Goal: Transaction & Acquisition: Purchase product/service

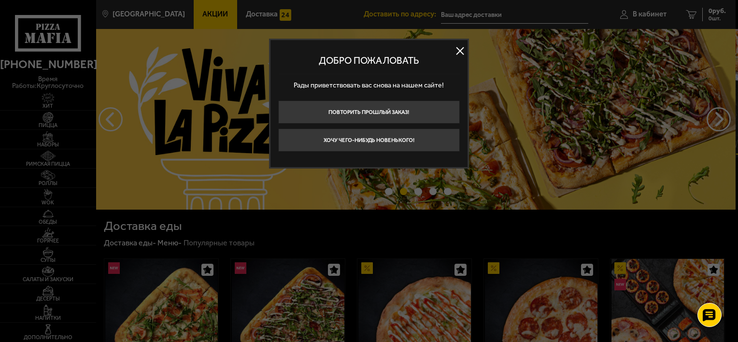
click at [461, 48] on button at bounding box center [460, 51] width 14 height 14
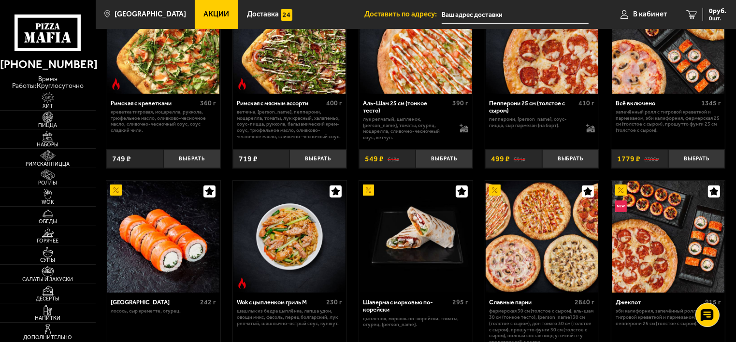
scroll to position [262, 0]
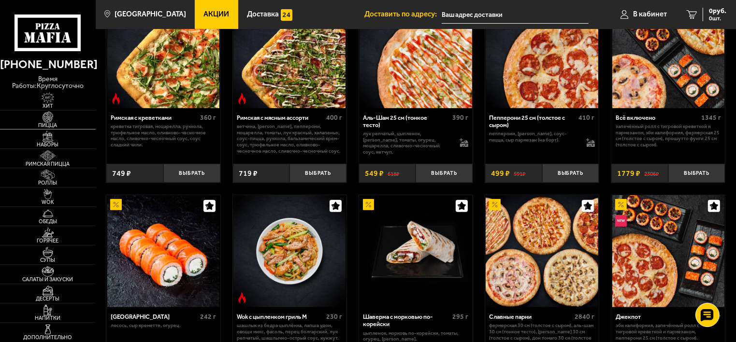
click at [65, 114] on link "Пицца" at bounding box center [48, 120] width 96 height 19
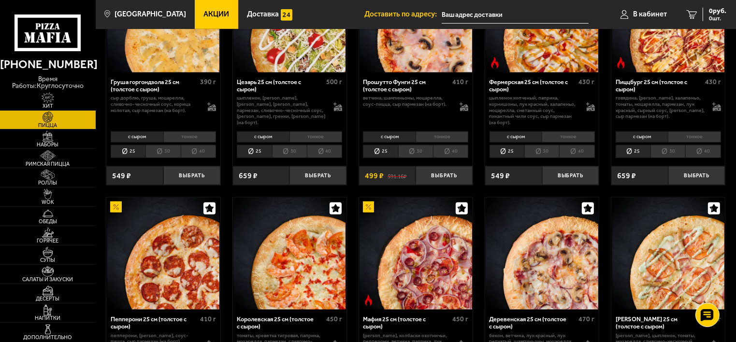
scroll to position [850, 0]
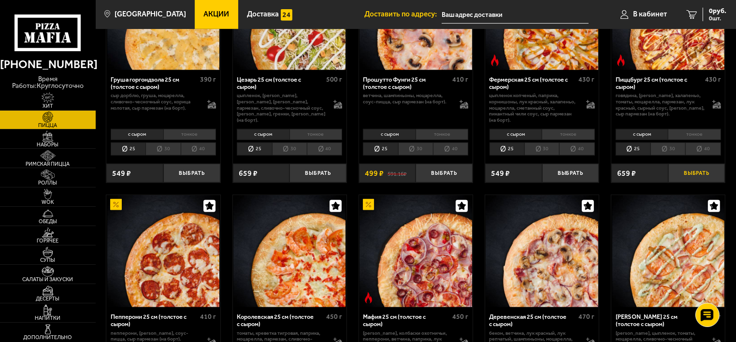
click at [699, 175] on button "Выбрать" at bounding box center [696, 173] width 57 height 19
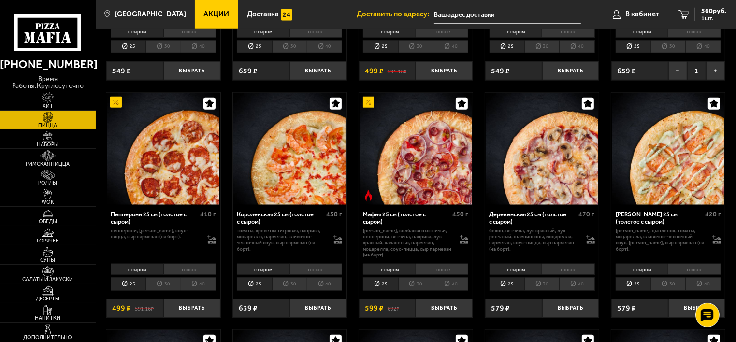
scroll to position [966, 0]
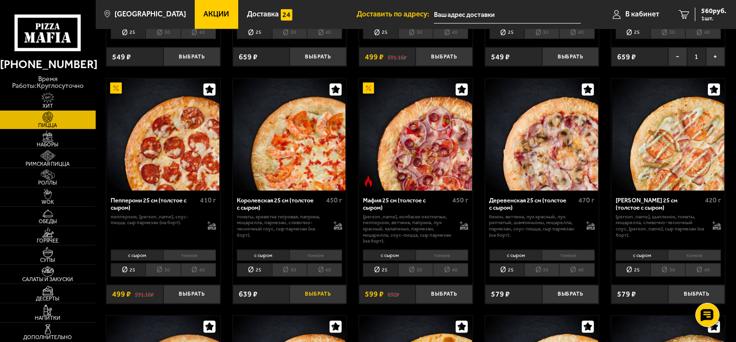
click at [316, 295] on button "Выбрать" at bounding box center [317, 294] width 57 height 19
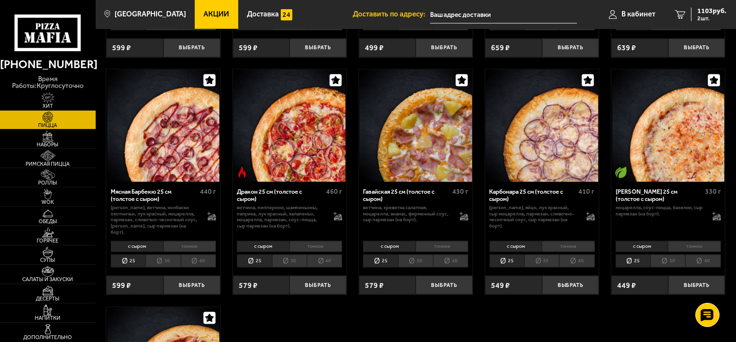
scroll to position [1445, 0]
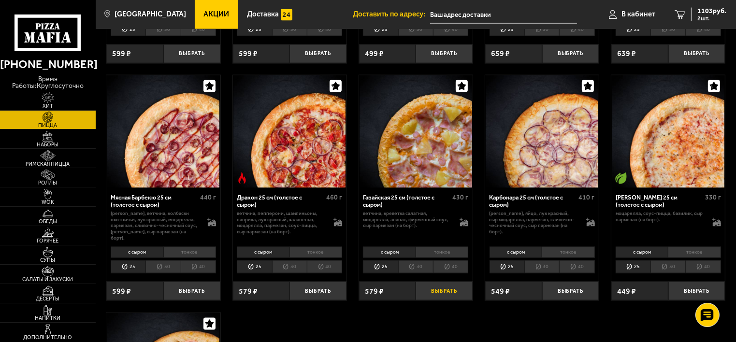
click at [442, 284] on button "Выбрать" at bounding box center [443, 291] width 57 height 19
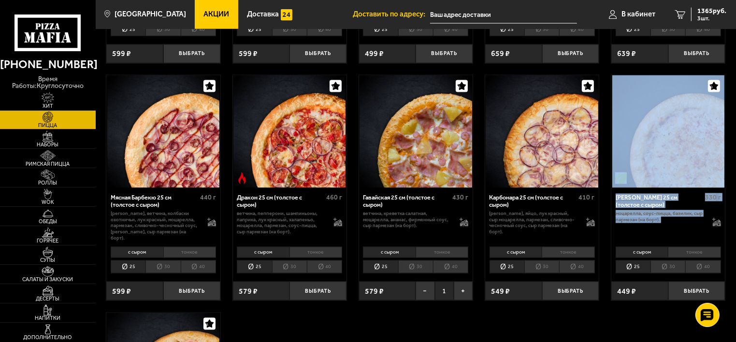
drag, startPoint x: 730, startPoint y: 213, endPoint x: 734, endPoint y: 97, distance: 116.0
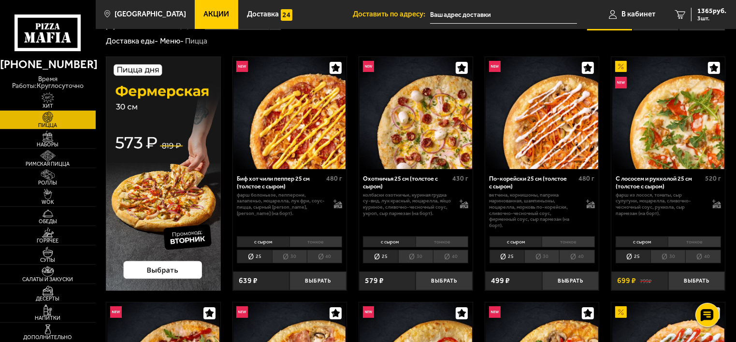
scroll to position [0, 0]
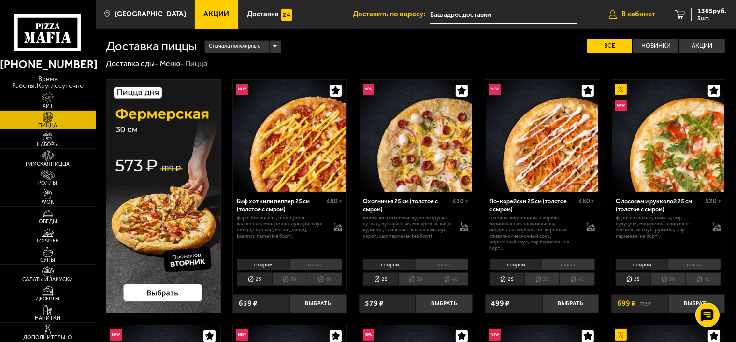
click at [631, 14] on span "В кабинет" at bounding box center [638, 14] width 34 height 7
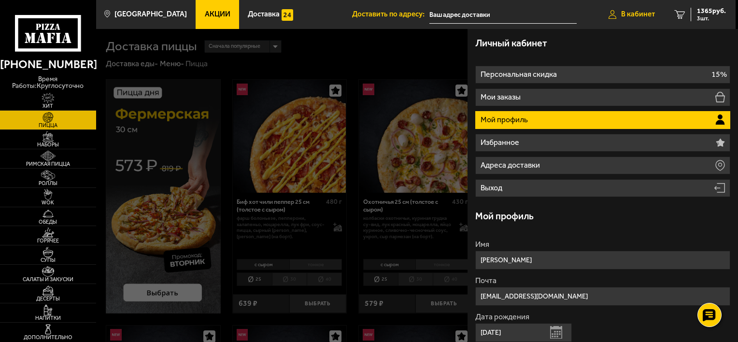
click at [631, 14] on span "В кабинет" at bounding box center [638, 14] width 34 height 7
click at [700, 12] on span "1365 руб." at bounding box center [711, 11] width 29 height 7
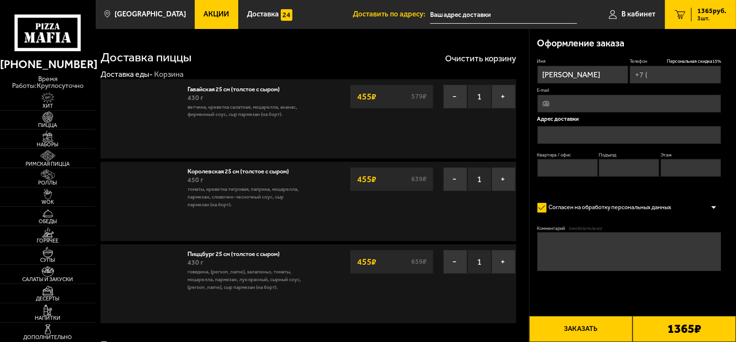
type input "[PHONE_NUMBER]"
type input "[STREET_ADDRESS]"
type input "96"
type input "5"
type input "4"
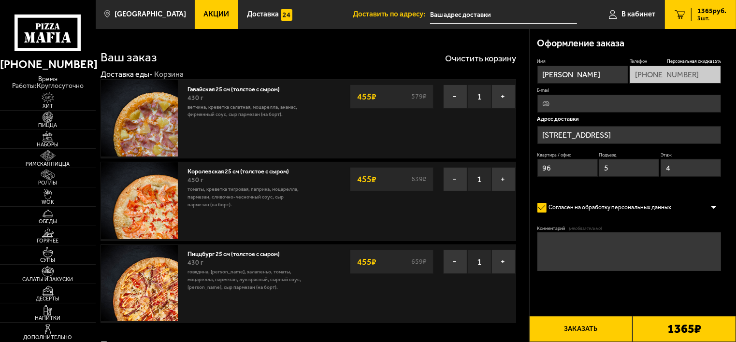
type input "[STREET_ADDRESS]"
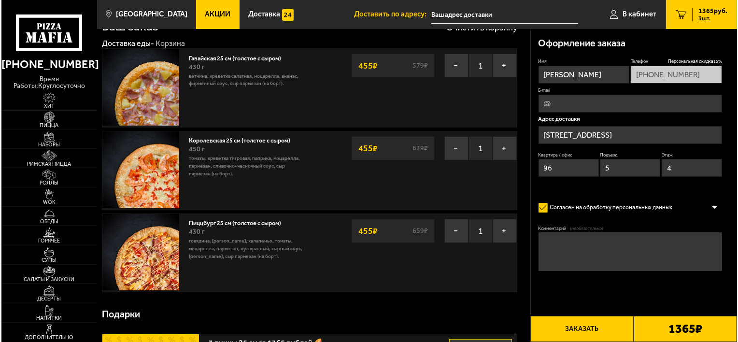
scroll to position [29, 0]
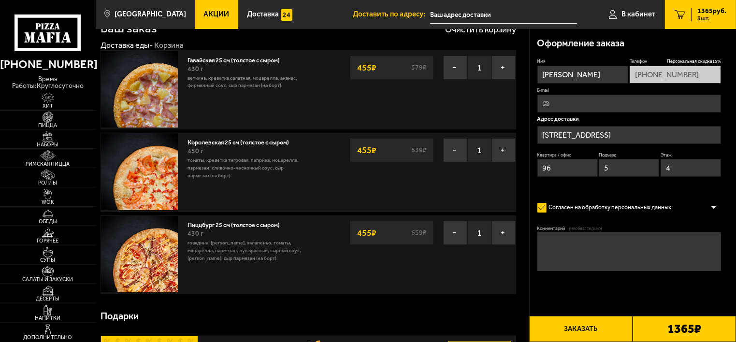
click at [579, 328] on button "Заказать" at bounding box center [580, 329] width 103 height 26
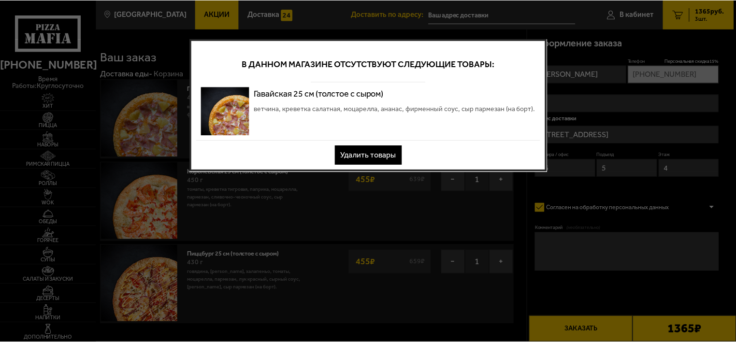
scroll to position [0, 0]
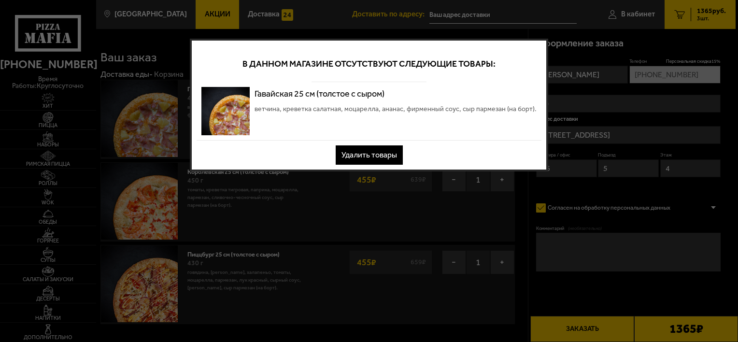
click at [385, 156] on button "Удалить товары" at bounding box center [369, 154] width 67 height 19
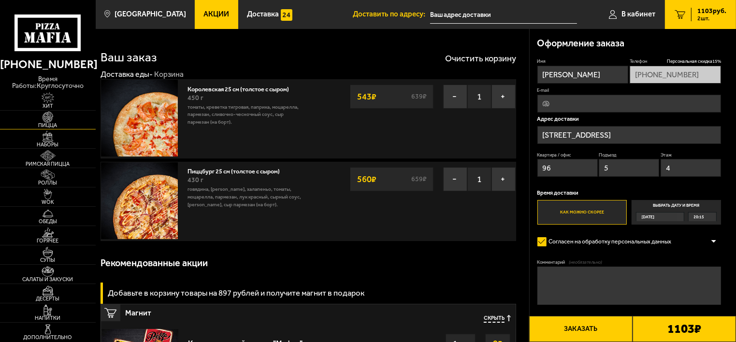
click at [45, 114] on img at bounding box center [47, 117] width 29 height 11
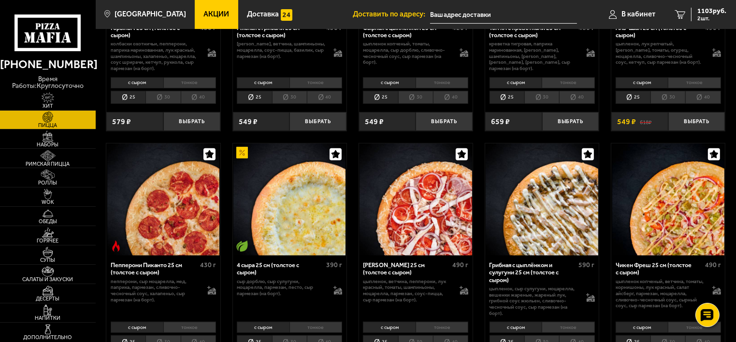
scroll to position [439, 0]
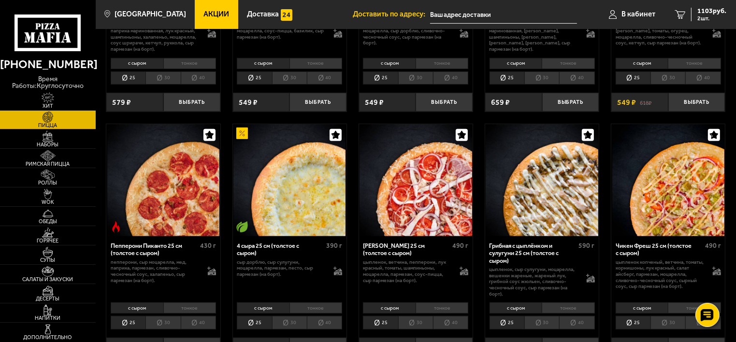
click at [292, 211] on img at bounding box center [289, 180] width 112 height 112
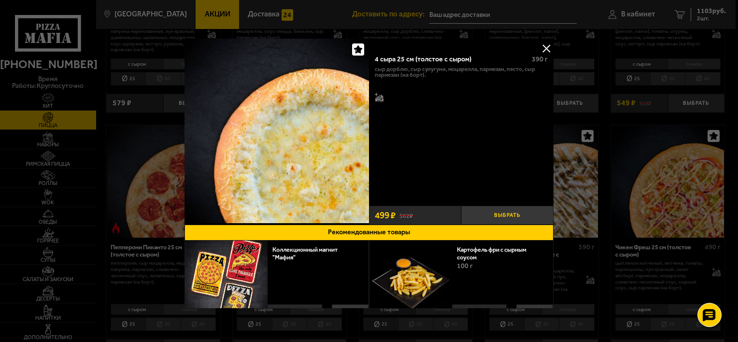
click at [499, 213] on button "Выбрать" at bounding box center [507, 215] width 92 height 19
click at [546, 47] on button at bounding box center [546, 48] width 14 height 14
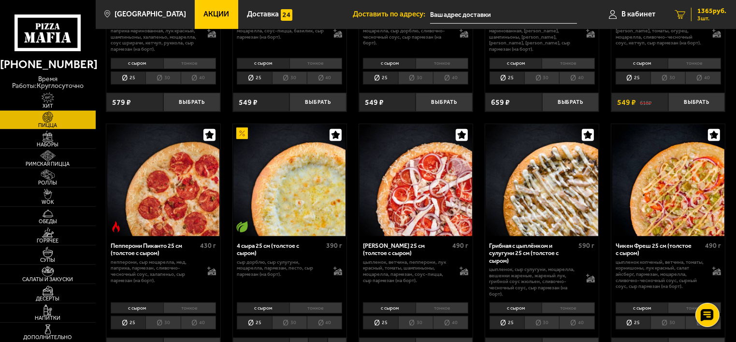
click at [703, 17] on span "3 шт." at bounding box center [711, 18] width 29 height 6
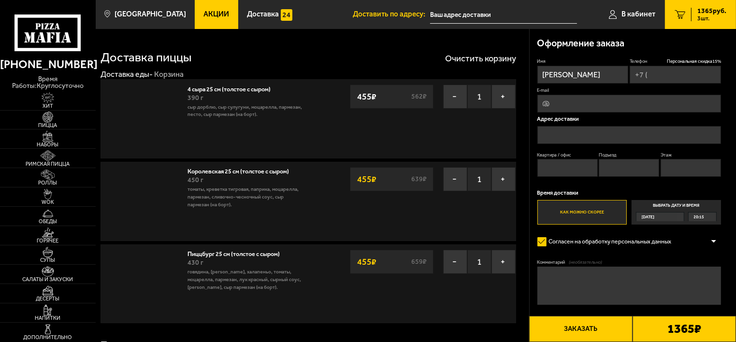
type input "[PHONE_NUMBER]"
type input "[STREET_ADDRESS]"
type input "96"
type input "5"
type input "4"
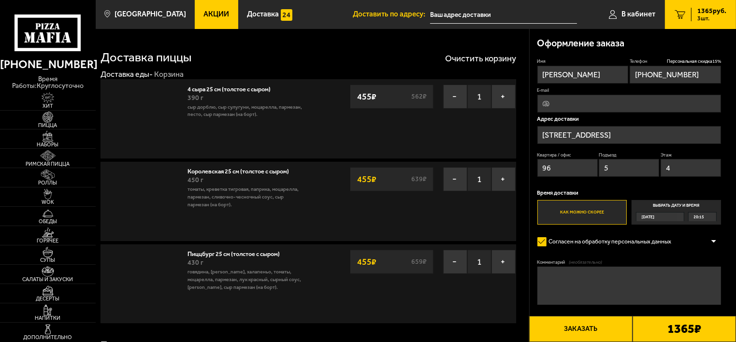
type input "[STREET_ADDRESS]"
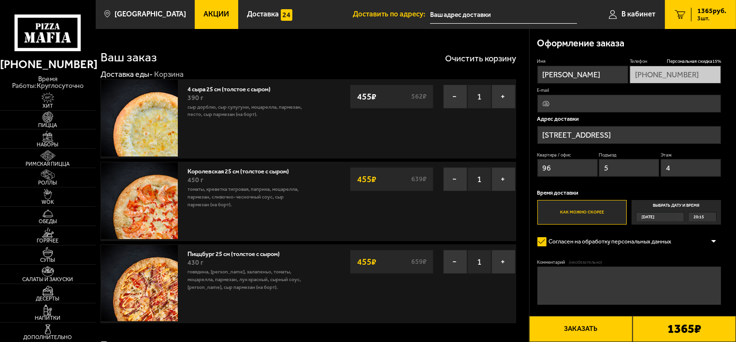
click at [583, 325] on button "Заказать" at bounding box center [580, 329] width 103 height 26
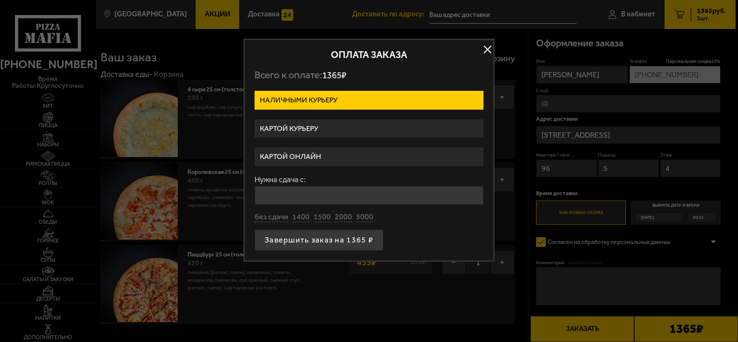
click at [357, 130] on label "Картой курьеру" at bounding box center [369, 128] width 229 height 19
click at [0, 0] on input "Картой курьеру" at bounding box center [0, 0] width 0 height 0
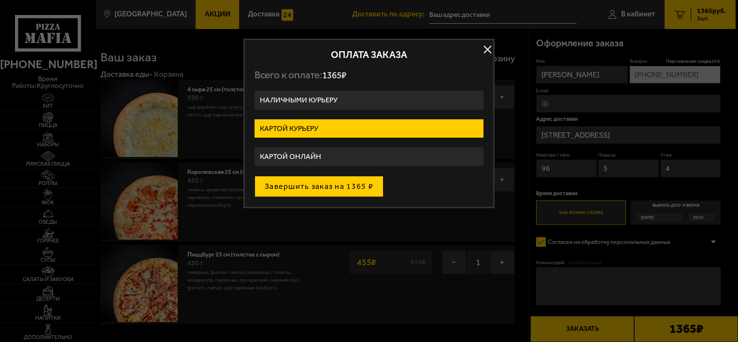
click at [326, 186] on button "Завершить заказ на 1365 ₽" at bounding box center [319, 186] width 129 height 21
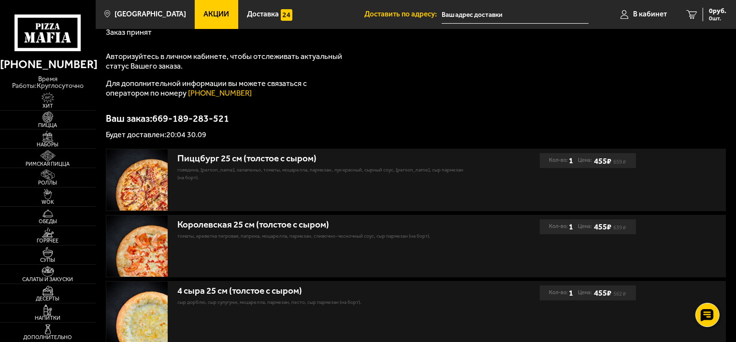
scroll to position [100, 0]
